Goal: Task Accomplishment & Management: Manage account settings

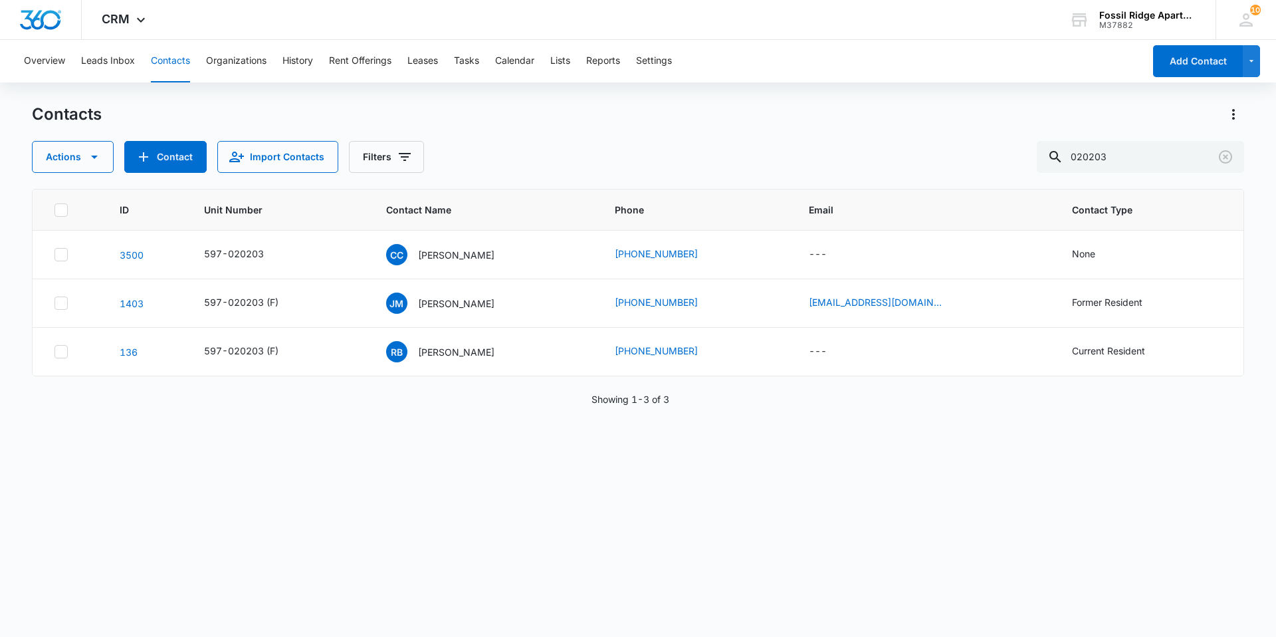
drag, startPoint x: 163, startPoint y: 58, endPoint x: 160, endPoint y: 70, distance: 11.8
click at [163, 58] on button "Contacts" at bounding box center [170, 61] width 39 height 43
drag, startPoint x: 1143, startPoint y: 153, endPoint x: 1064, endPoint y: 159, distance: 79.3
click at [1064, 159] on div "020203" at bounding box center [1140, 157] width 207 height 32
click at [1141, 161] on input "981207" at bounding box center [1140, 157] width 207 height 32
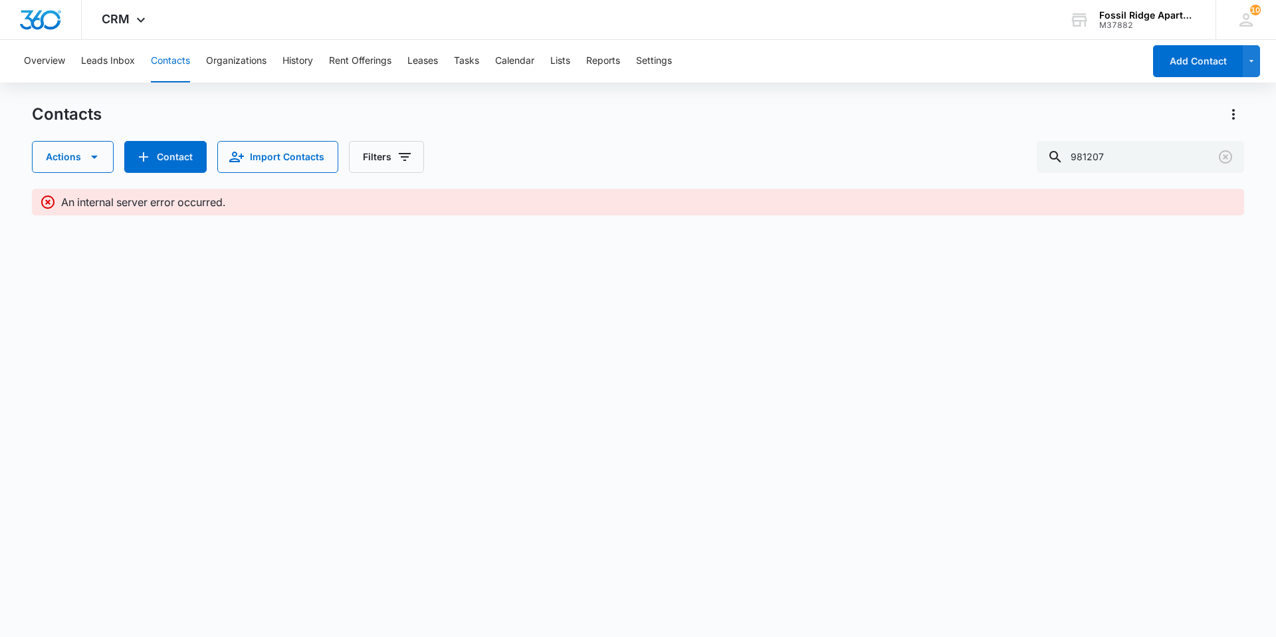
click at [163, 60] on button "Contacts" at bounding box center [170, 61] width 39 height 43
click at [1119, 157] on input "981207" at bounding box center [1140, 157] width 207 height 32
type input "981207"
click at [170, 58] on button "Contacts" at bounding box center [170, 61] width 39 height 43
click at [1063, 153] on icon at bounding box center [1055, 157] width 16 height 16
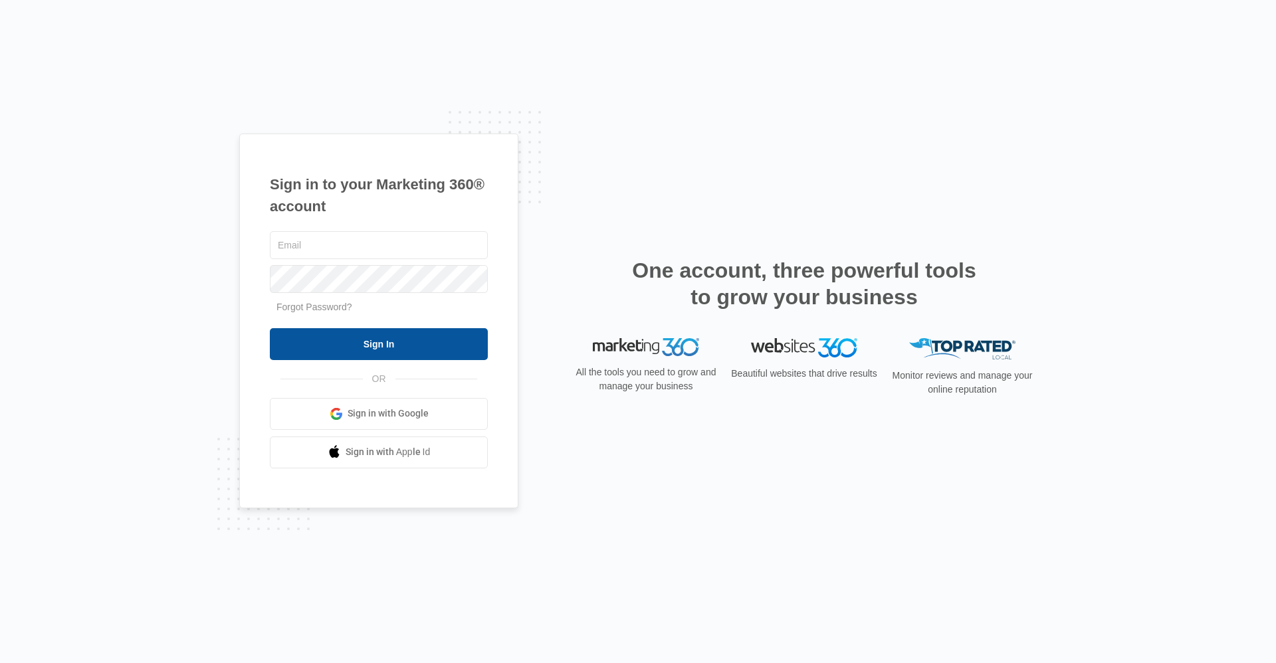
type input "[EMAIL_ADDRESS][DOMAIN_NAME]"
click at [307, 343] on input "Sign In" at bounding box center [379, 344] width 218 height 32
